Goal: Task Accomplishment & Management: Manage account settings

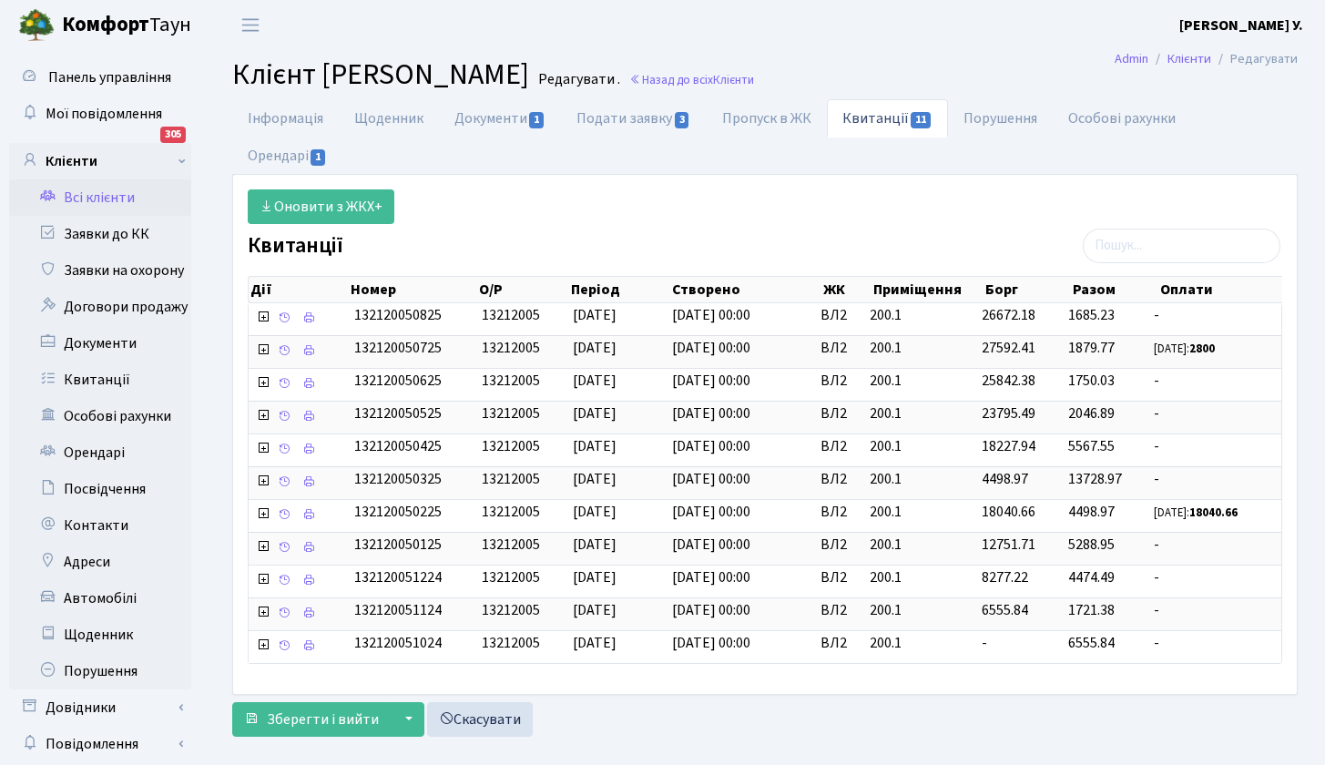
click at [106, 196] on link "Всі клієнти" at bounding box center [100, 197] width 182 height 36
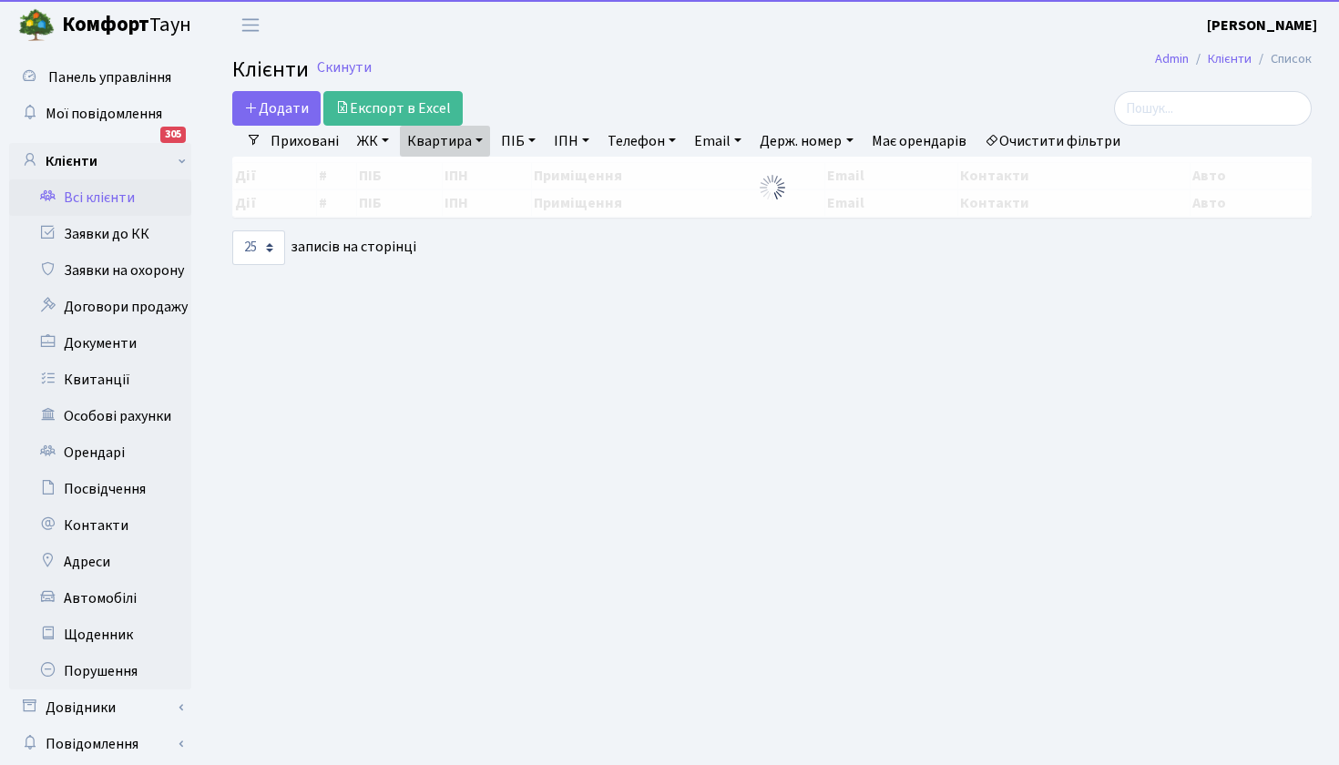
select select "25"
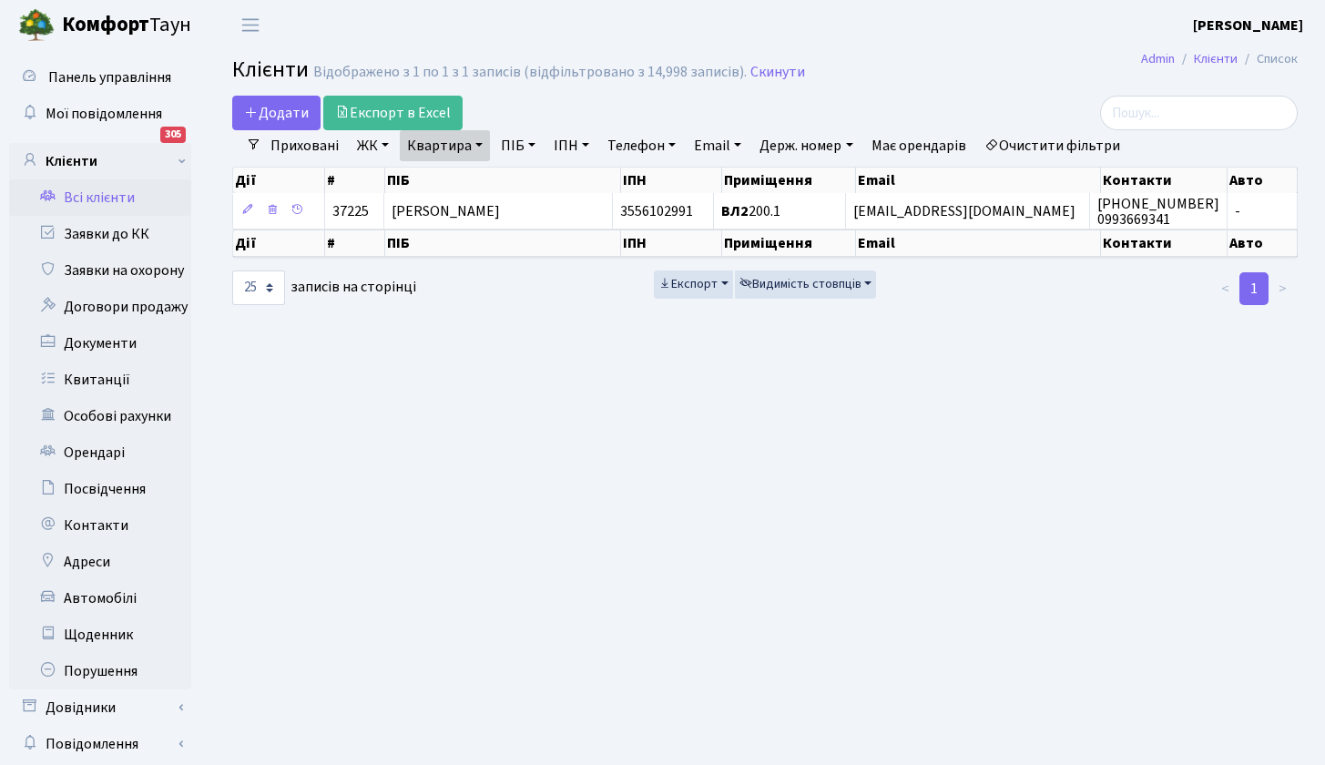
click at [465, 148] on link "Квартира" at bounding box center [445, 145] width 90 height 31
type input "166"
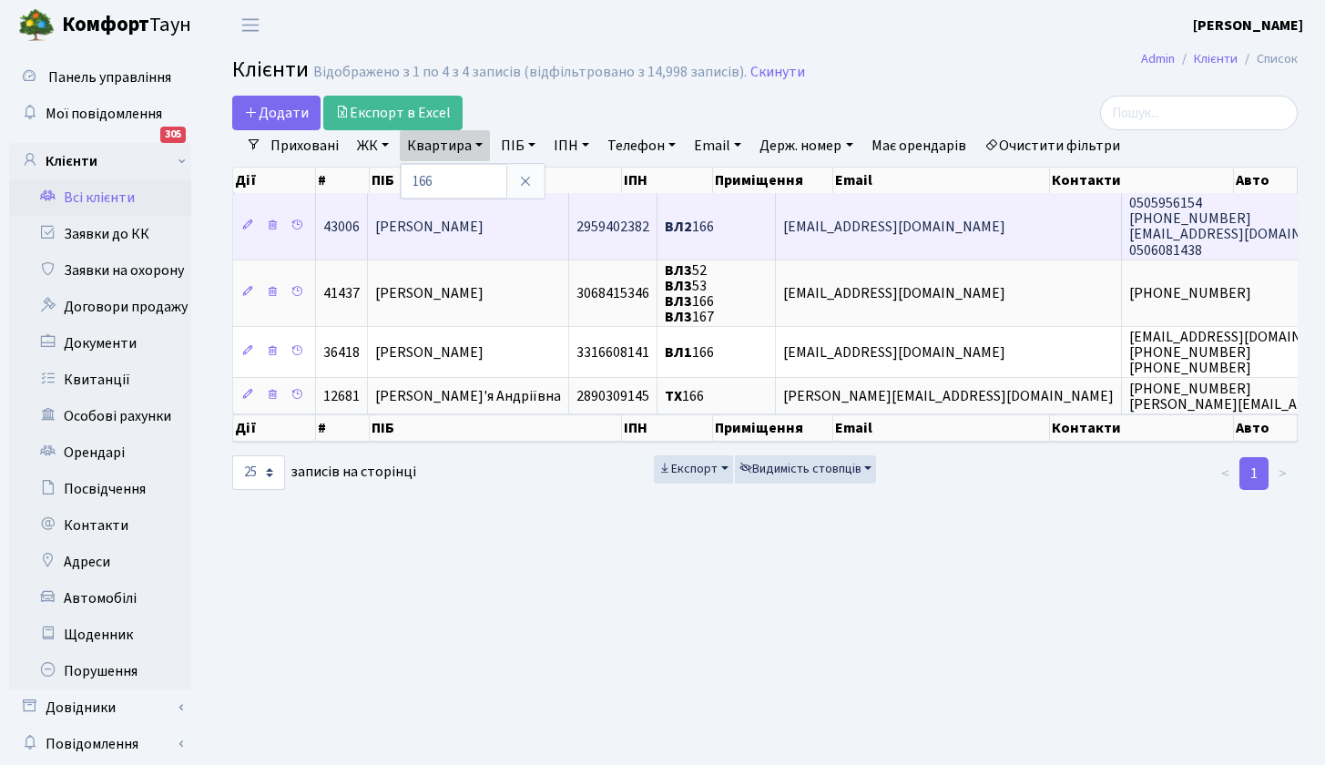
click at [460, 228] on span "Капацевич Наталія Миколаївна" at bounding box center [429, 227] width 108 height 20
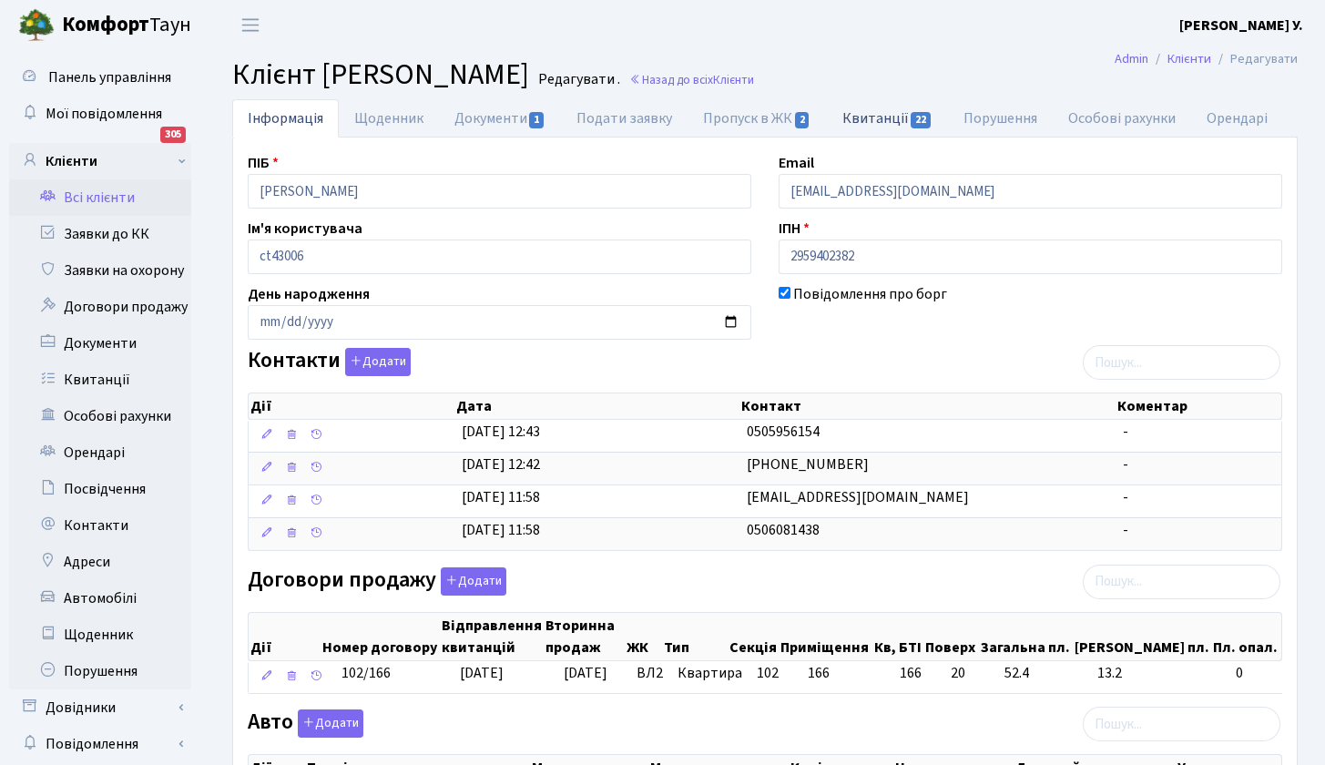
click at [892, 117] on link "Квитанції 22" at bounding box center [887, 117] width 121 height 37
select select "25"
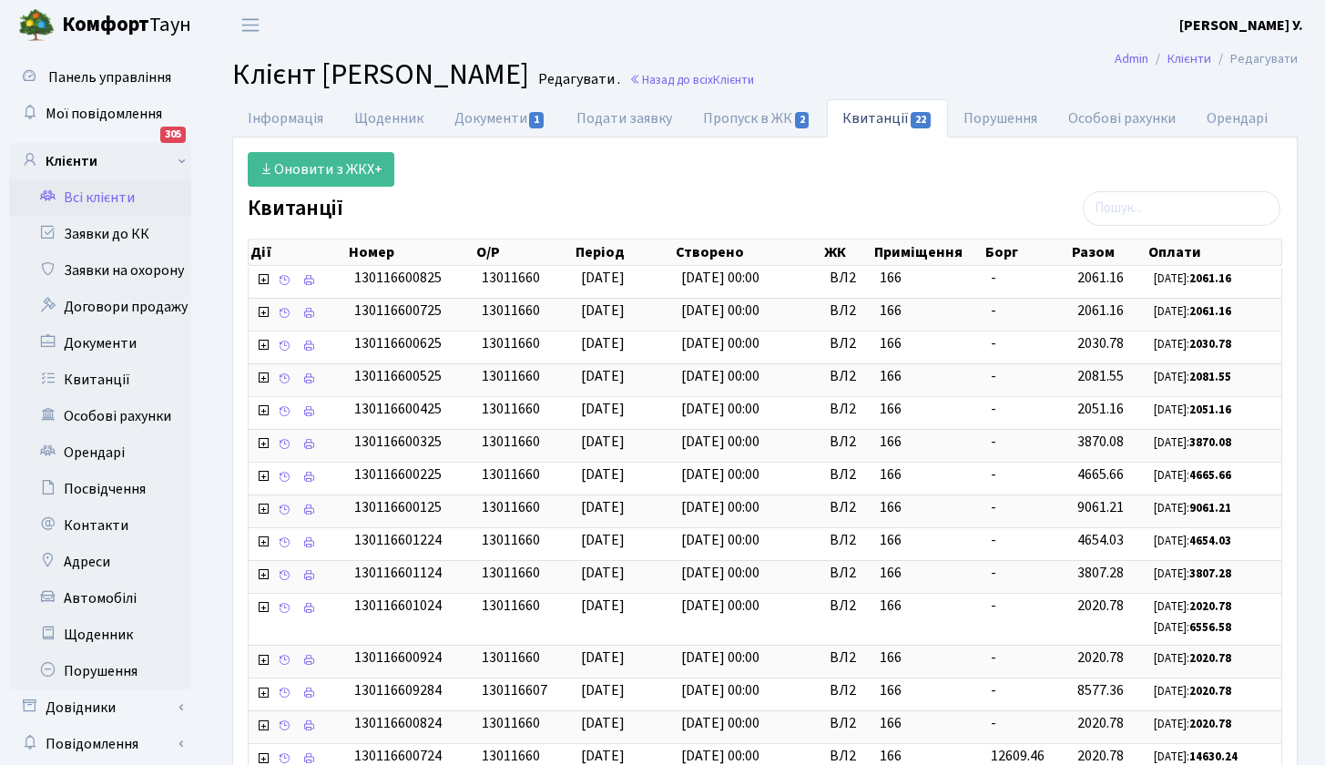
click at [117, 199] on link "Всі клієнти" at bounding box center [100, 197] width 182 height 36
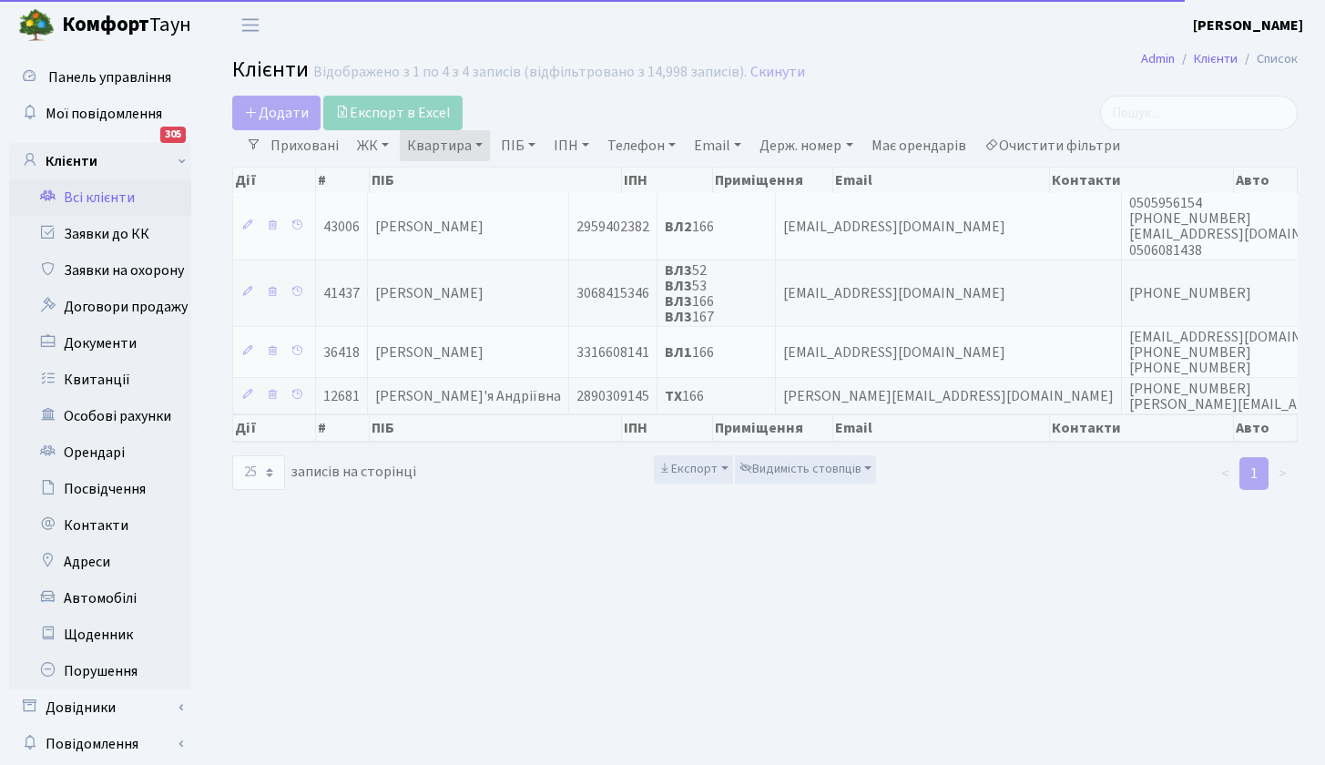
select select "25"
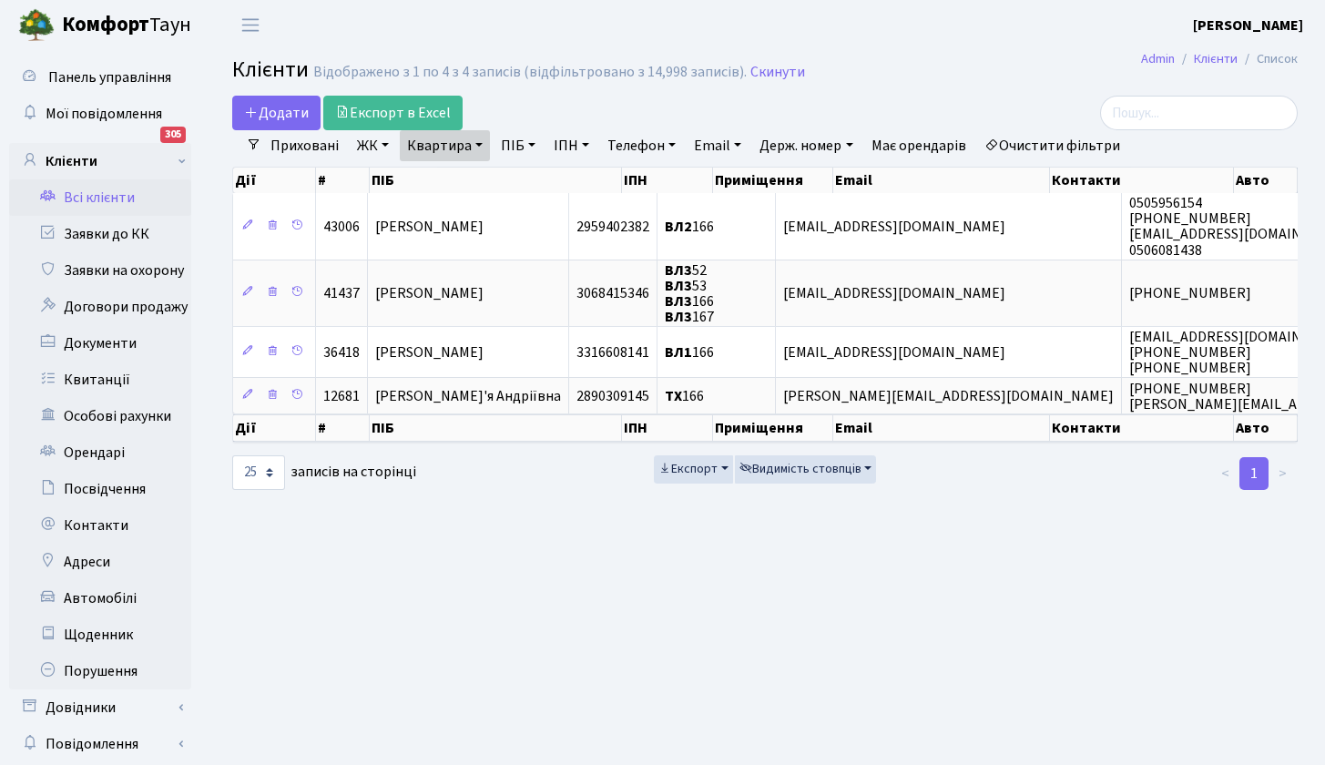
click at [482, 142] on link "Квартира" at bounding box center [445, 145] width 90 height 31
type input "97"
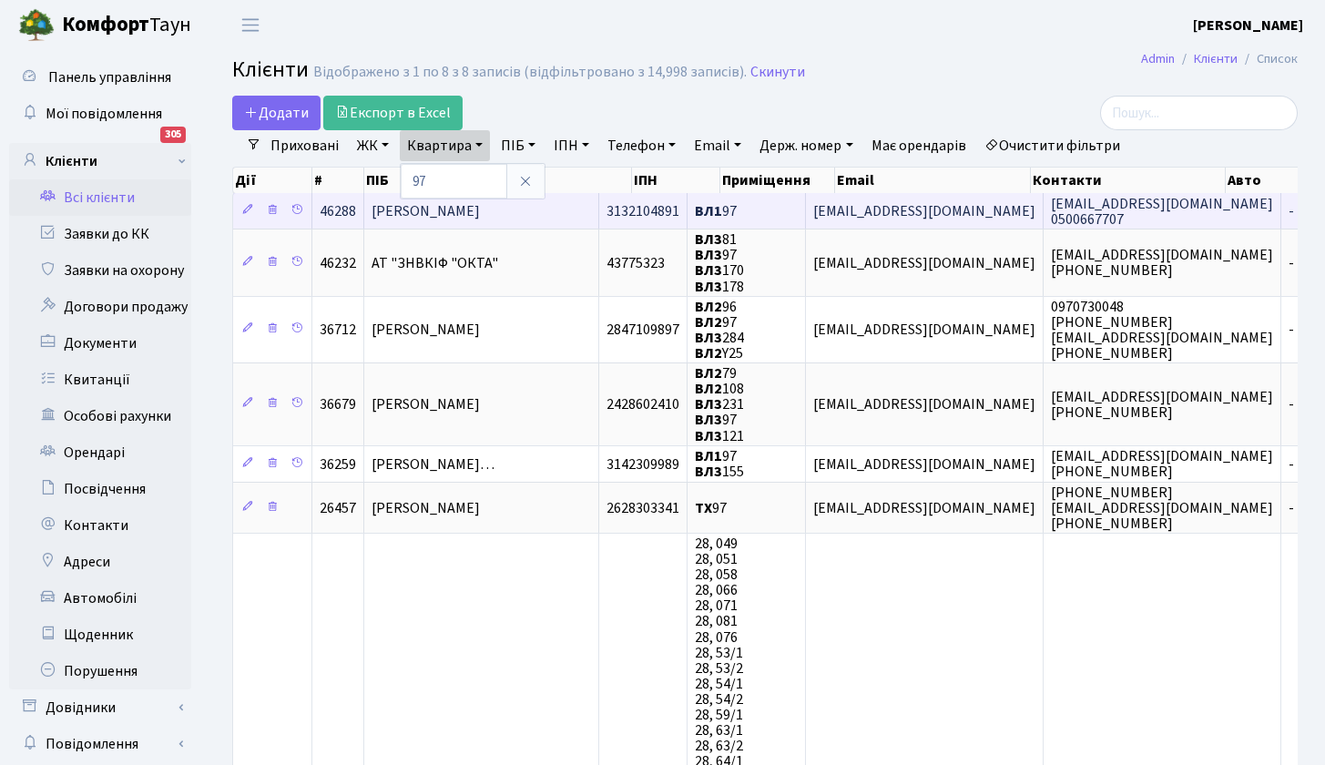
click at [480, 210] on span "[PERSON_NAME]" at bounding box center [426, 211] width 108 height 20
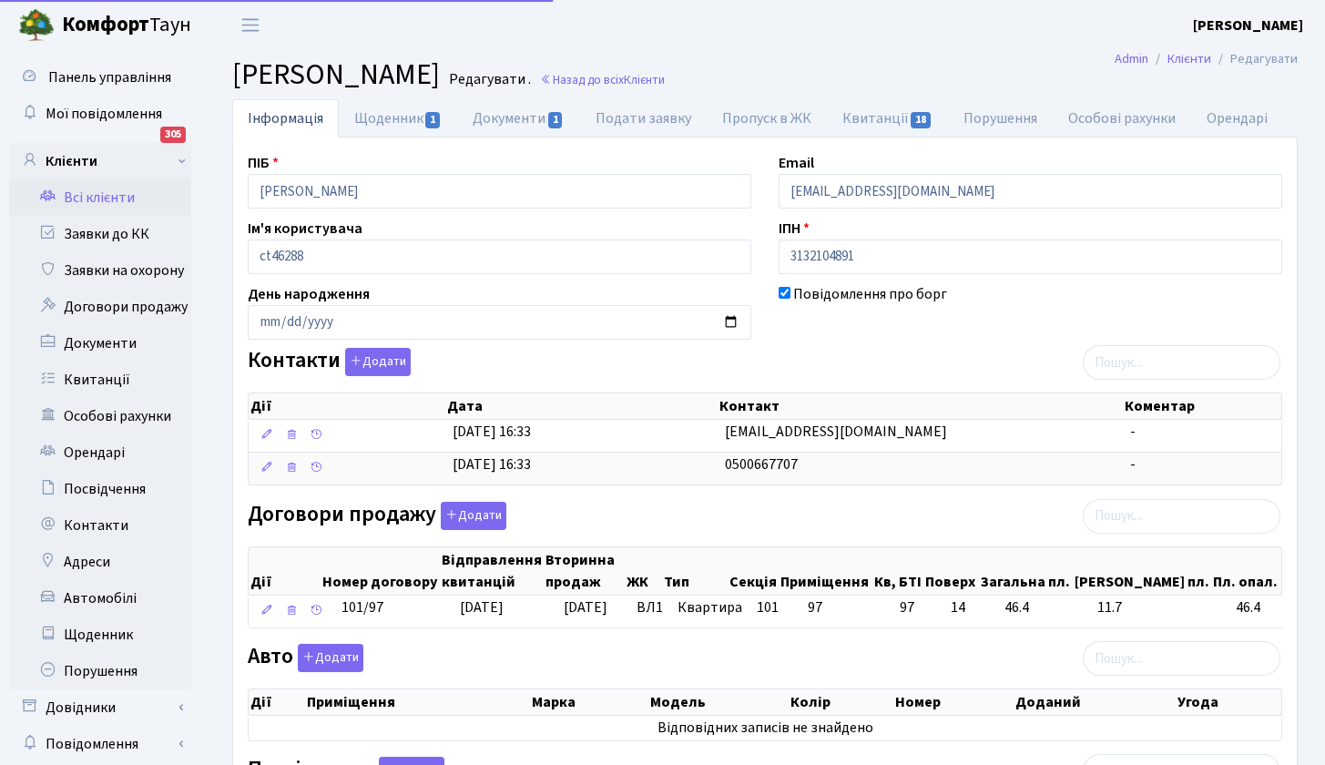
select select "25"
click at [881, 116] on link "Квитанції 18" at bounding box center [887, 117] width 121 height 37
select select "25"
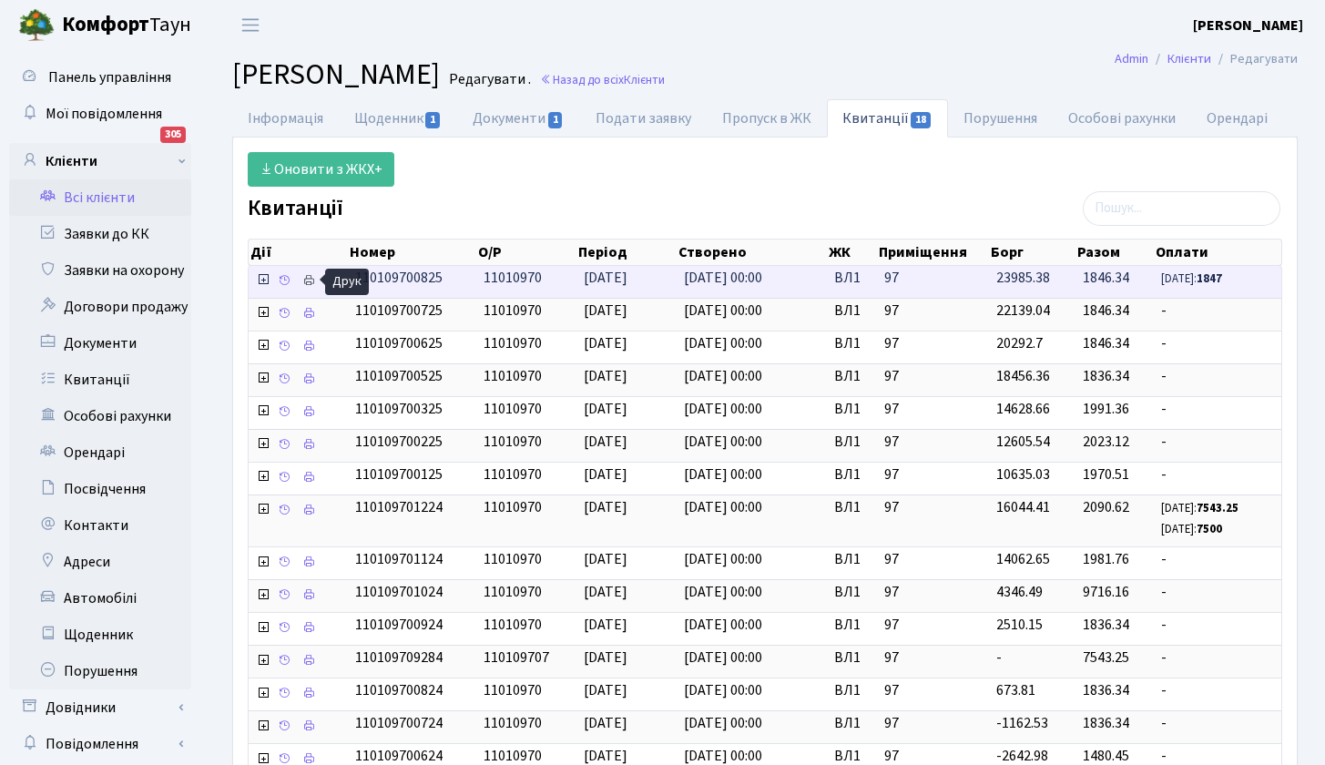
click at [311, 277] on icon at bounding box center [308, 280] width 13 height 13
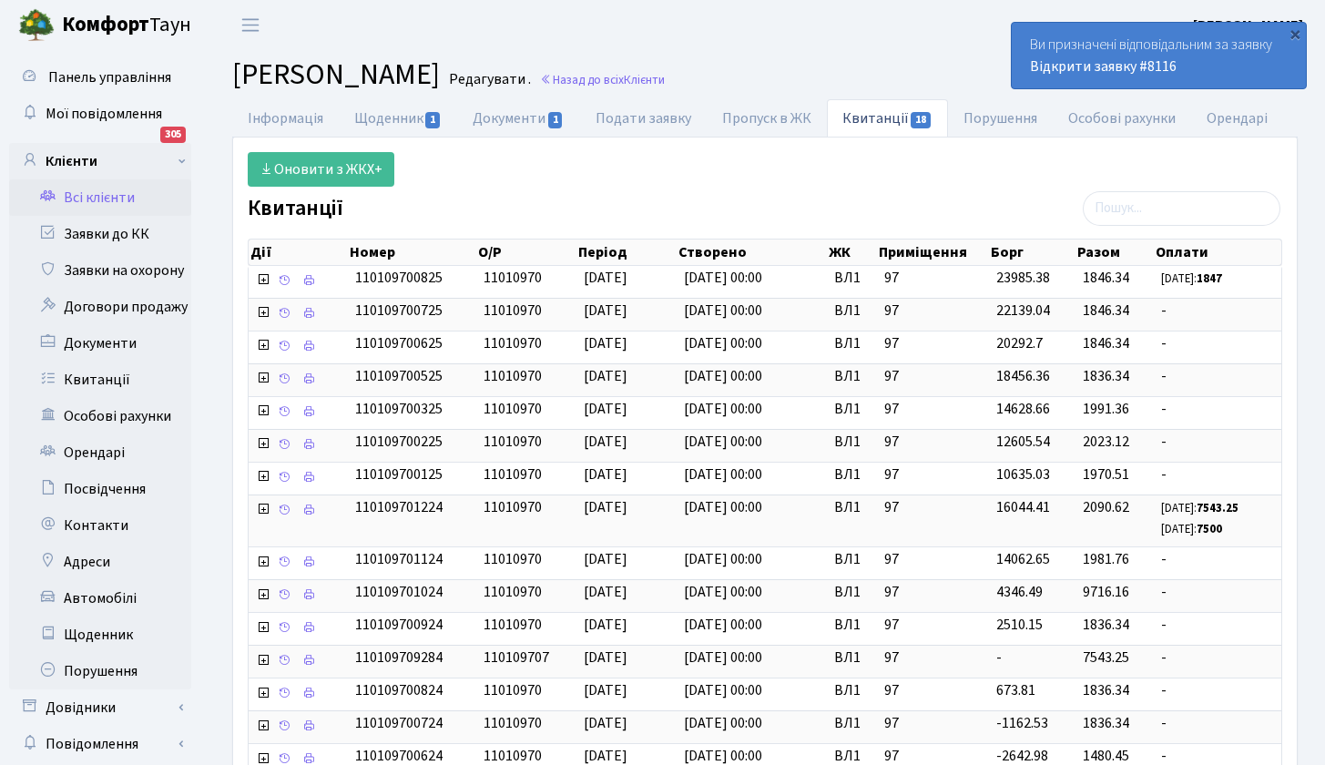
click at [896, 115] on link "Квитанції 18" at bounding box center [887, 117] width 121 height 37
click at [115, 192] on link "Всі клієнти" at bounding box center [100, 197] width 182 height 36
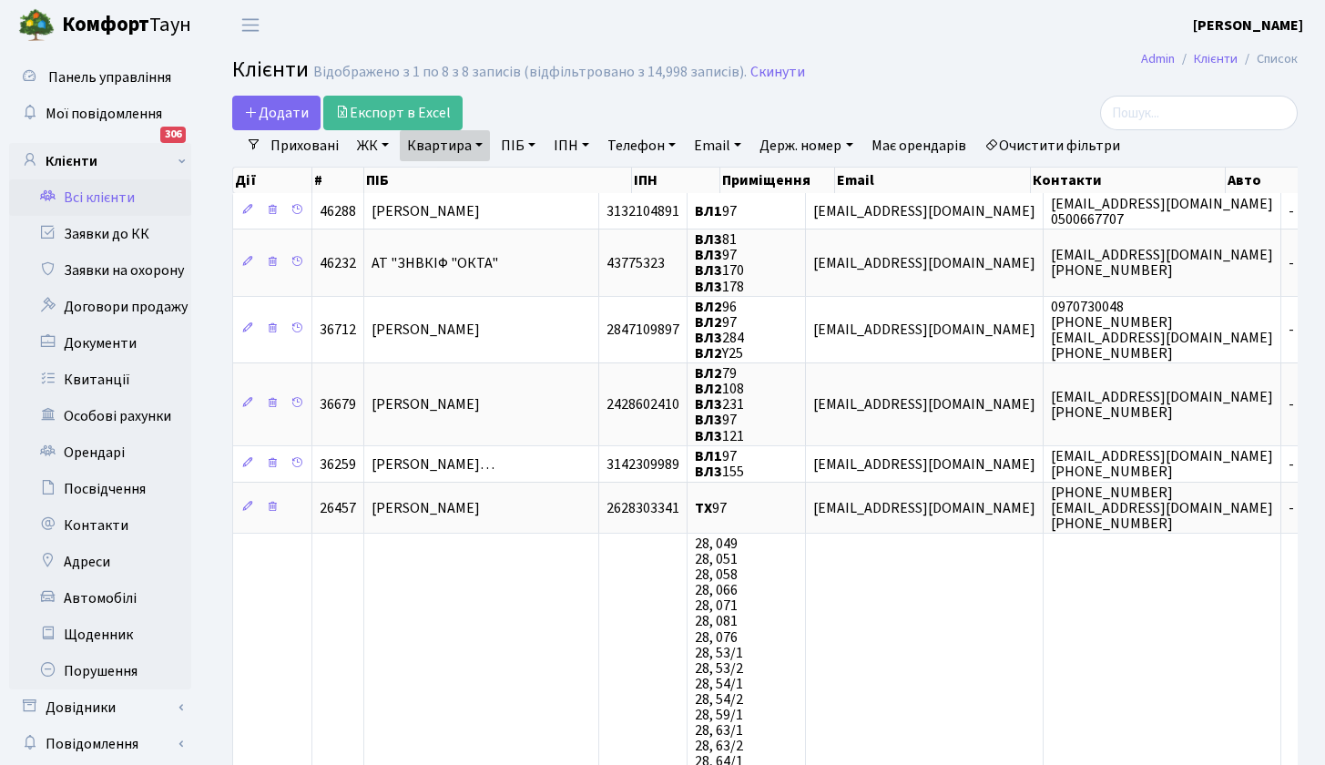
select select "25"
click at [479, 145] on link "Квартира" at bounding box center [445, 145] width 90 height 31
type input "179"
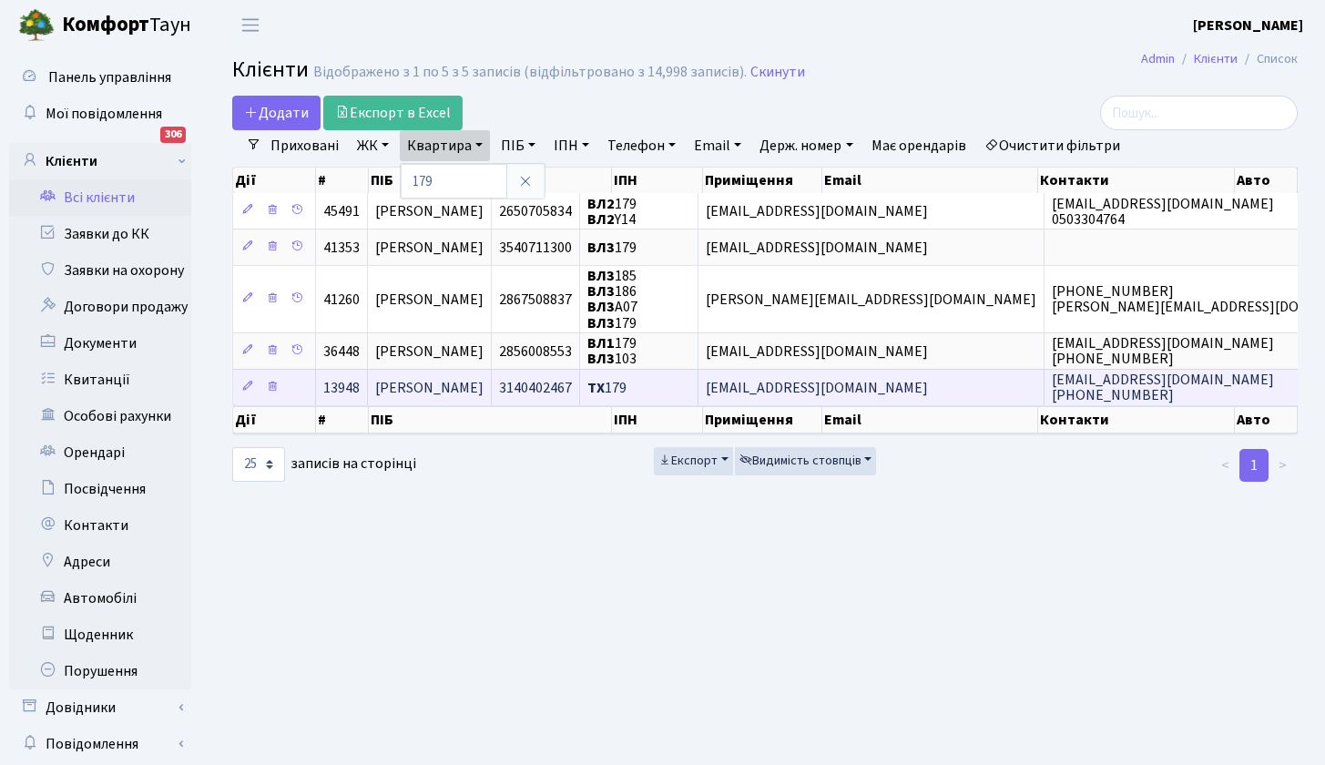
click at [442, 384] on span "[PERSON_NAME]" at bounding box center [429, 388] width 108 height 20
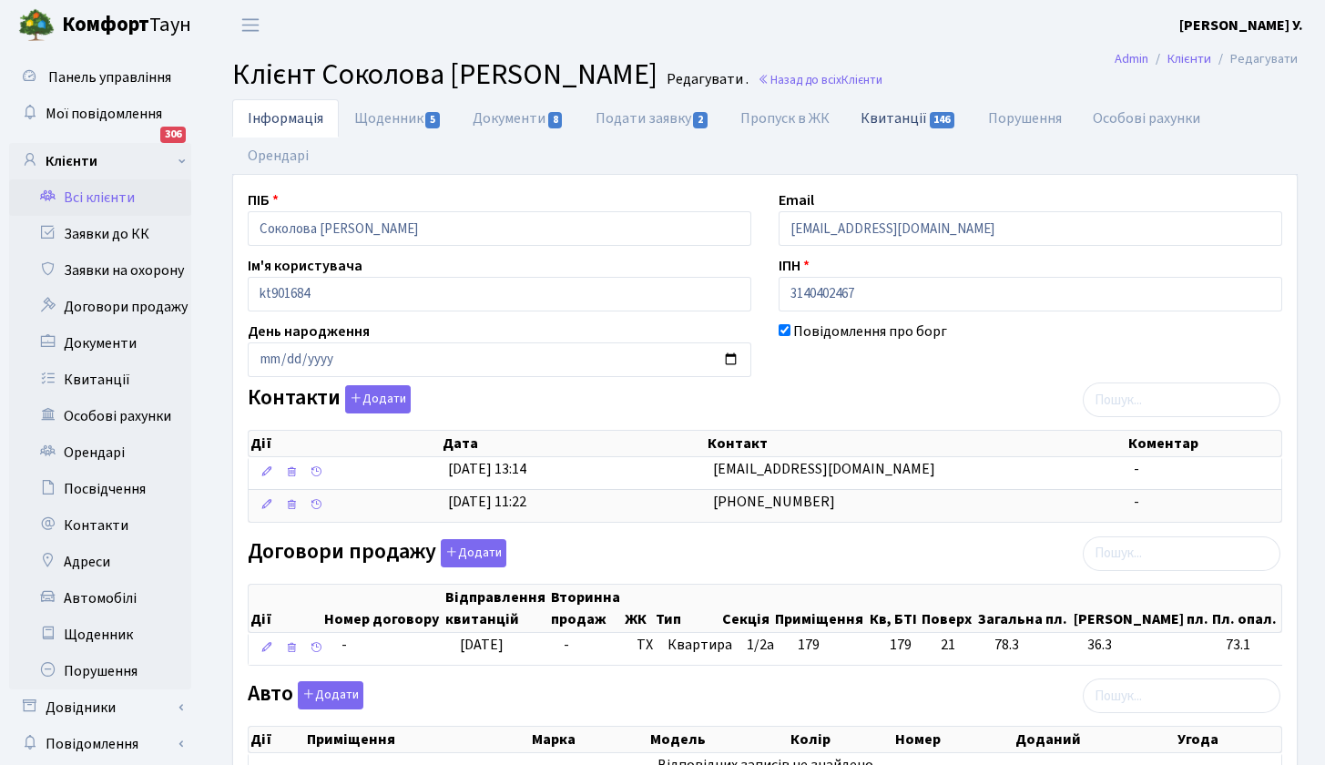
click at [892, 117] on link "Квитанції 146" at bounding box center [908, 117] width 127 height 37
select select "25"
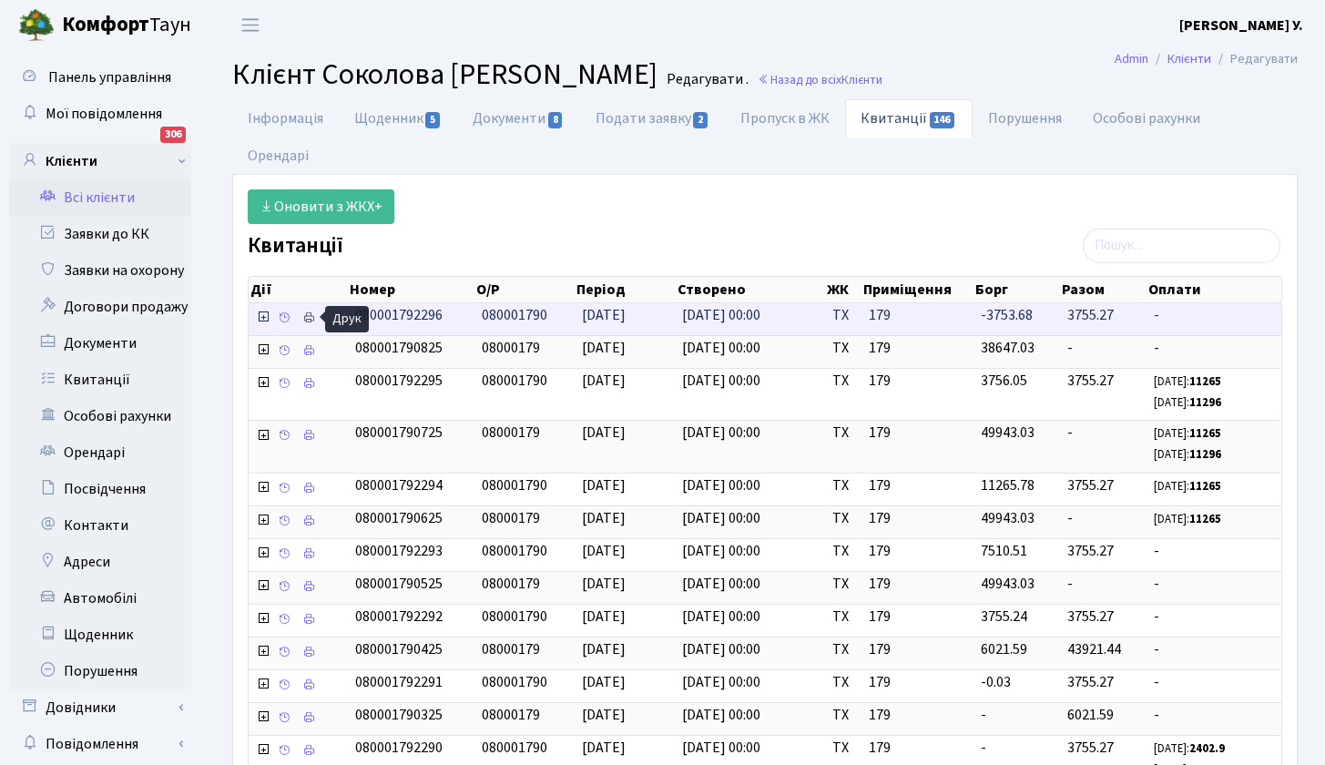
click at [310, 316] on icon at bounding box center [308, 318] width 13 height 13
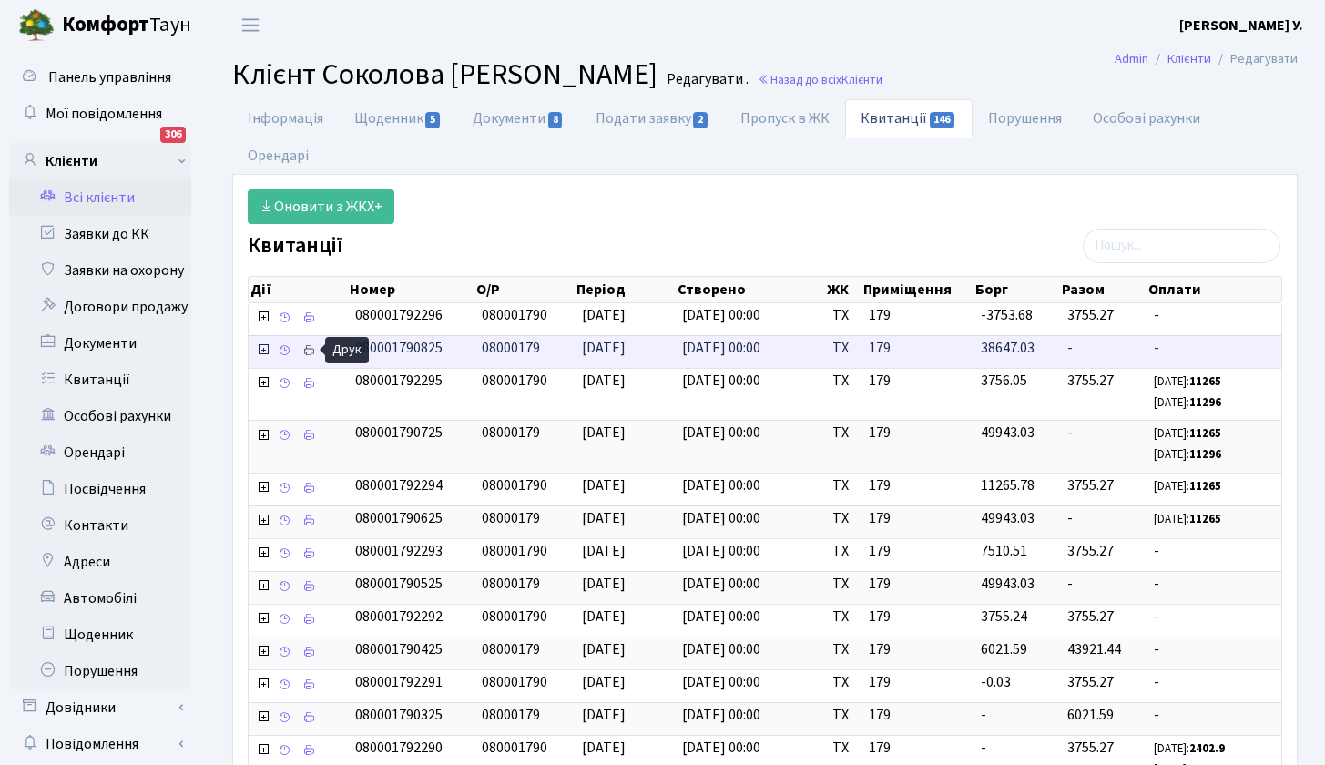
click at [310, 350] on icon at bounding box center [308, 350] width 13 height 13
